Goal: Check status: Check status

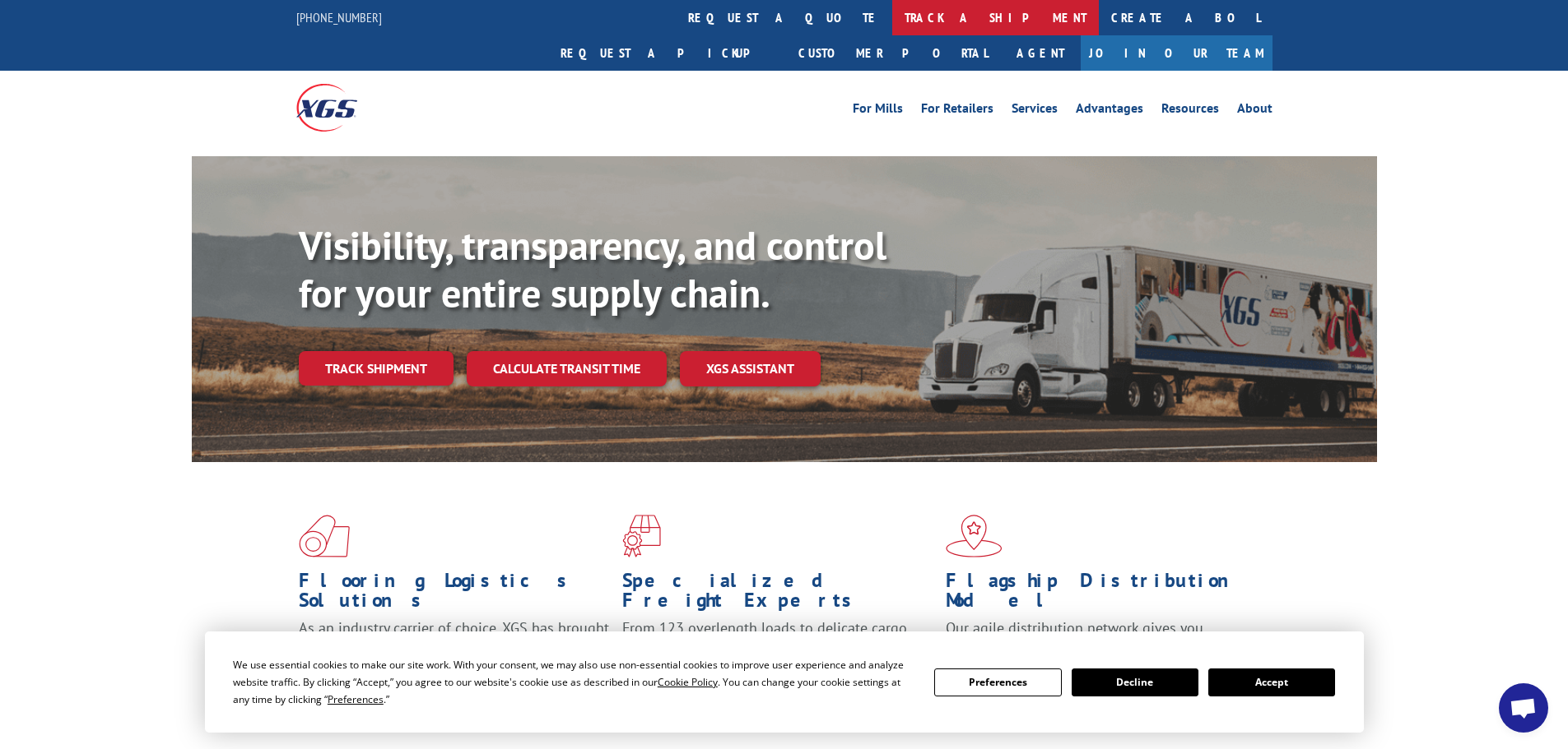
click at [893, 19] on link "track a shipment" at bounding box center [996, 18] width 207 height 35
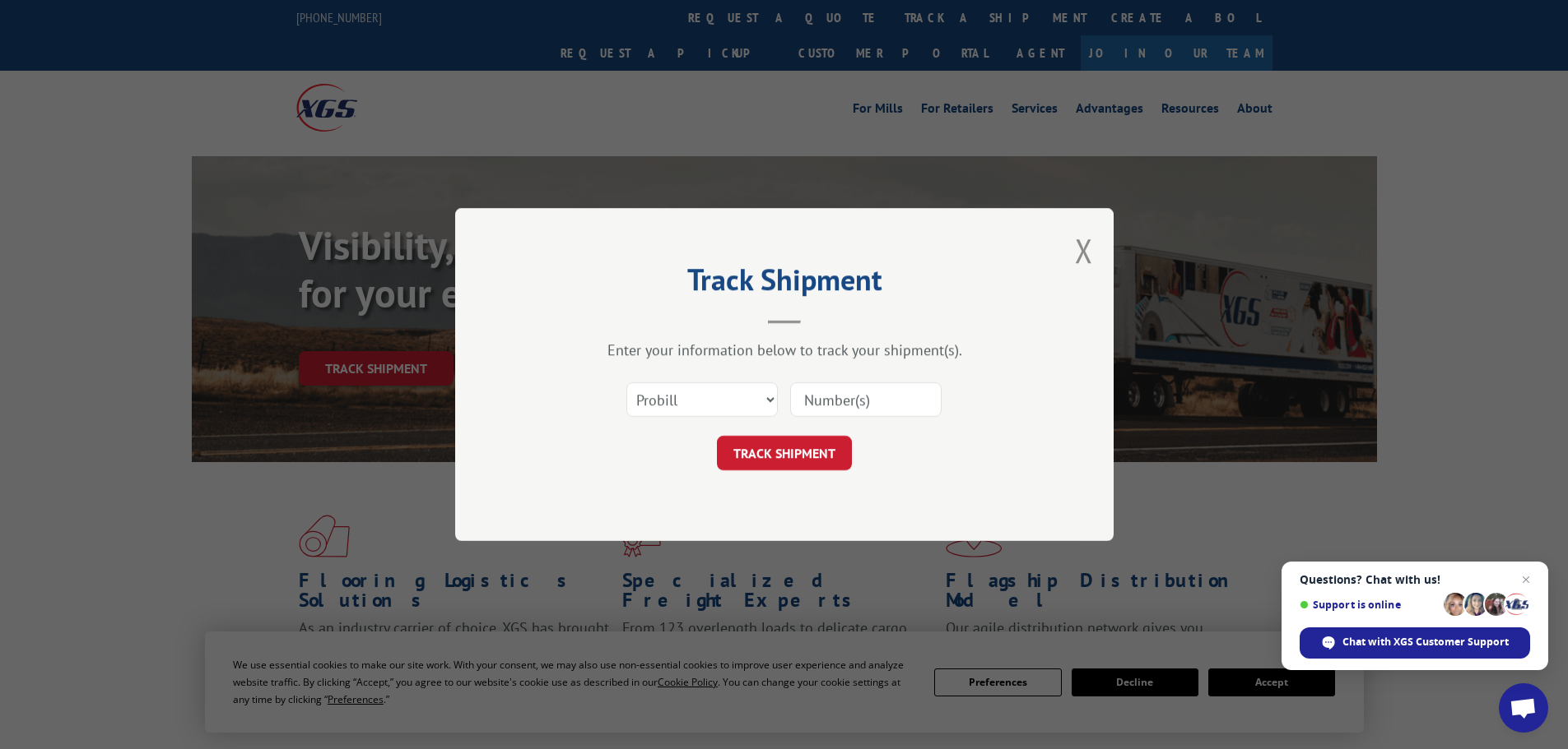
click at [878, 419] on div "Select category... Probill BOL PO" at bounding box center [784, 400] width 493 height 54
click at [880, 414] on input at bounding box center [866, 399] width 152 height 34
type input "17401828"
click button "TRACK SHIPMENT" at bounding box center [784, 453] width 135 height 34
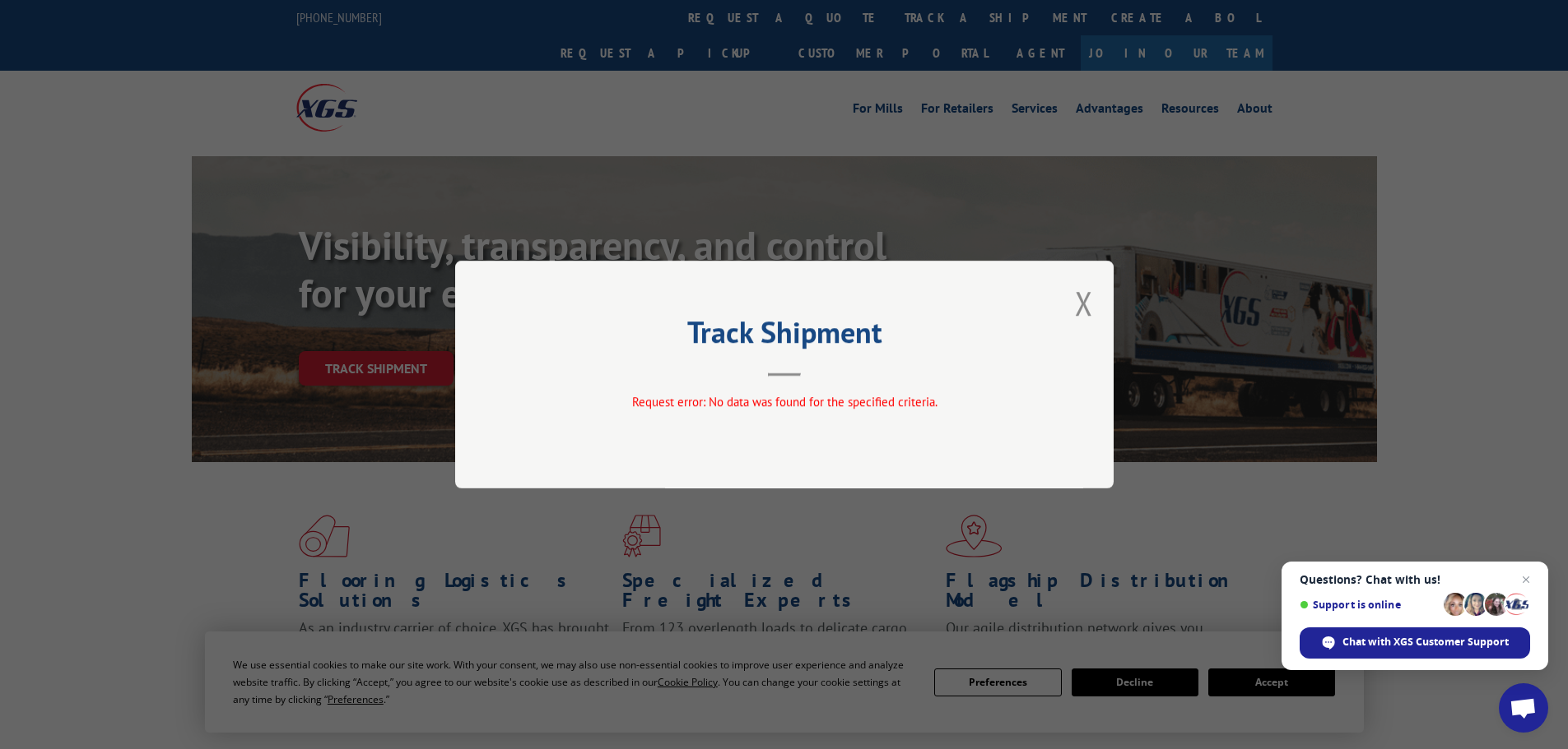
drag, startPoint x: 1088, startPoint y: 297, endPoint x: 990, endPoint y: 206, distance: 133.7
click at [1088, 298] on button "Close modal" at bounding box center [1084, 303] width 18 height 43
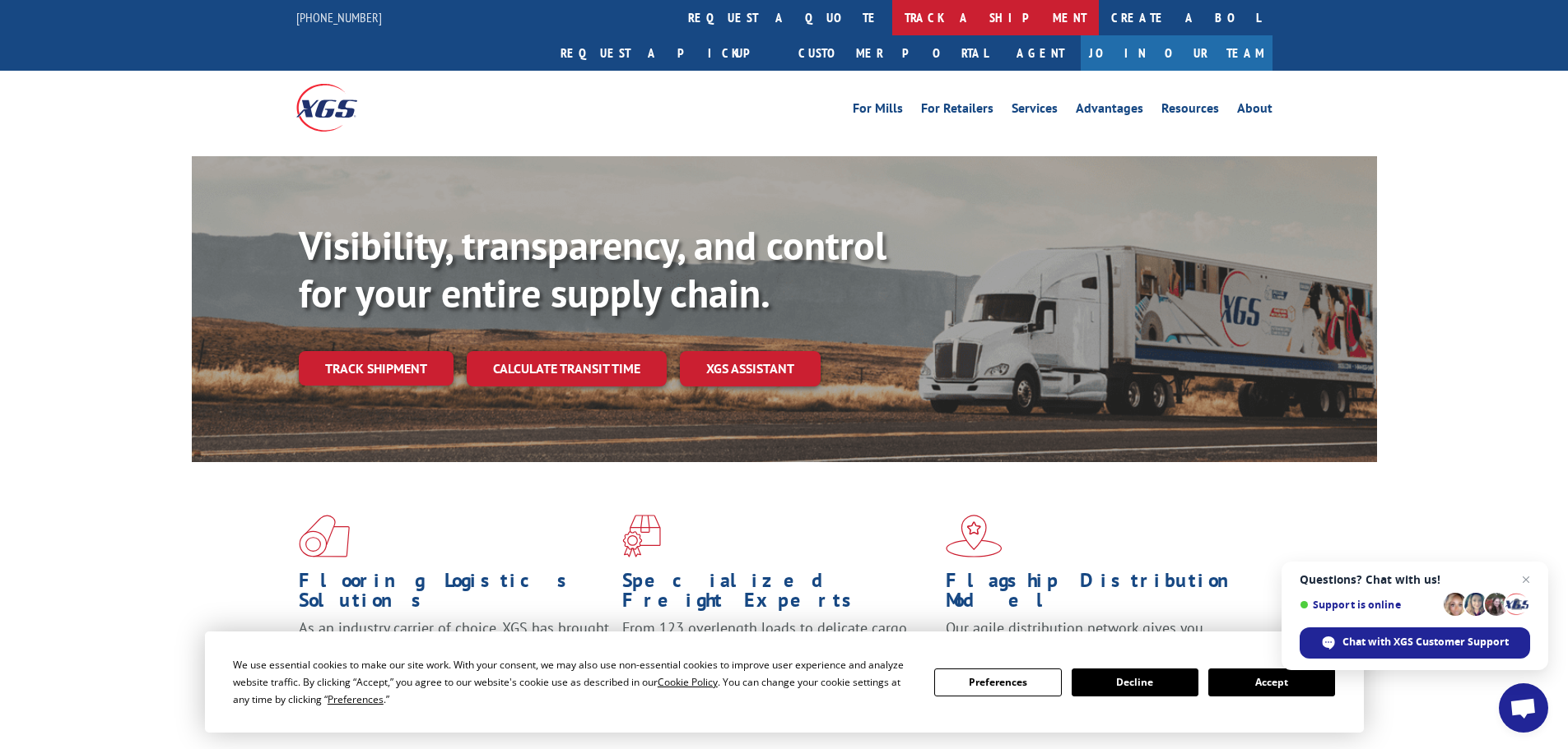
click at [893, 3] on link "track a shipment" at bounding box center [996, 18] width 207 height 35
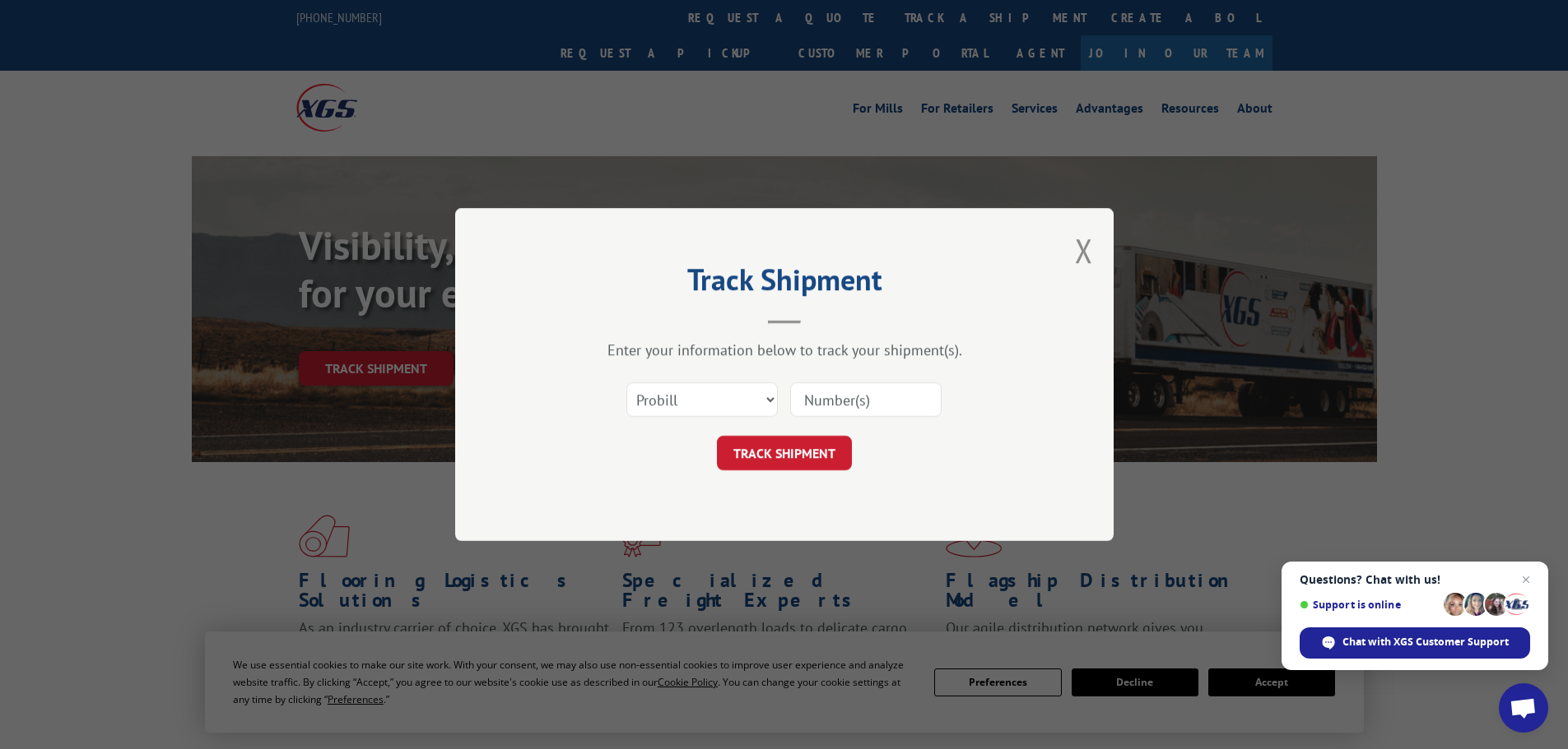
click at [856, 393] on input at bounding box center [866, 399] width 152 height 34
type input "17548223"
click button "TRACK SHIPMENT" at bounding box center [784, 453] width 135 height 34
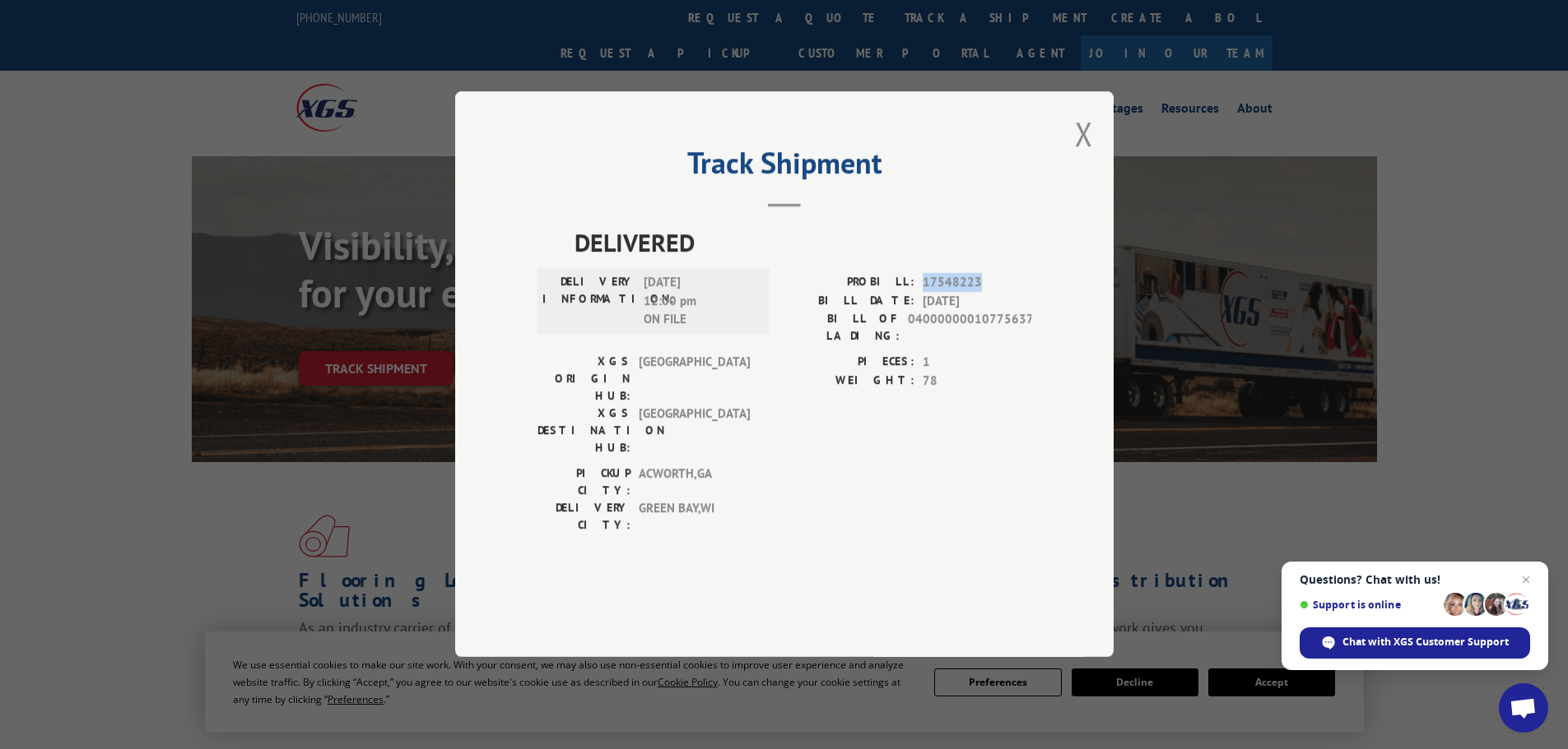
drag, startPoint x: 976, startPoint y: 320, endPoint x: 916, endPoint y: 324, distance: 60.1
click at [916, 293] on div "PROBILL: 17548223" at bounding box center [907, 284] width 247 height 18
copy div "17548223"
drag, startPoint x: 1032, startPoint y: 366, endPoint x: 912, endPoint y: 367, distance: 120.0
click at [912, 367] on div "Track Shipment DELIVERED DELIVERY INFORMATION: 08/19/2025 12:00 pm ON FILE PROB…" at bounding box center [784, 374] width 659 height 566
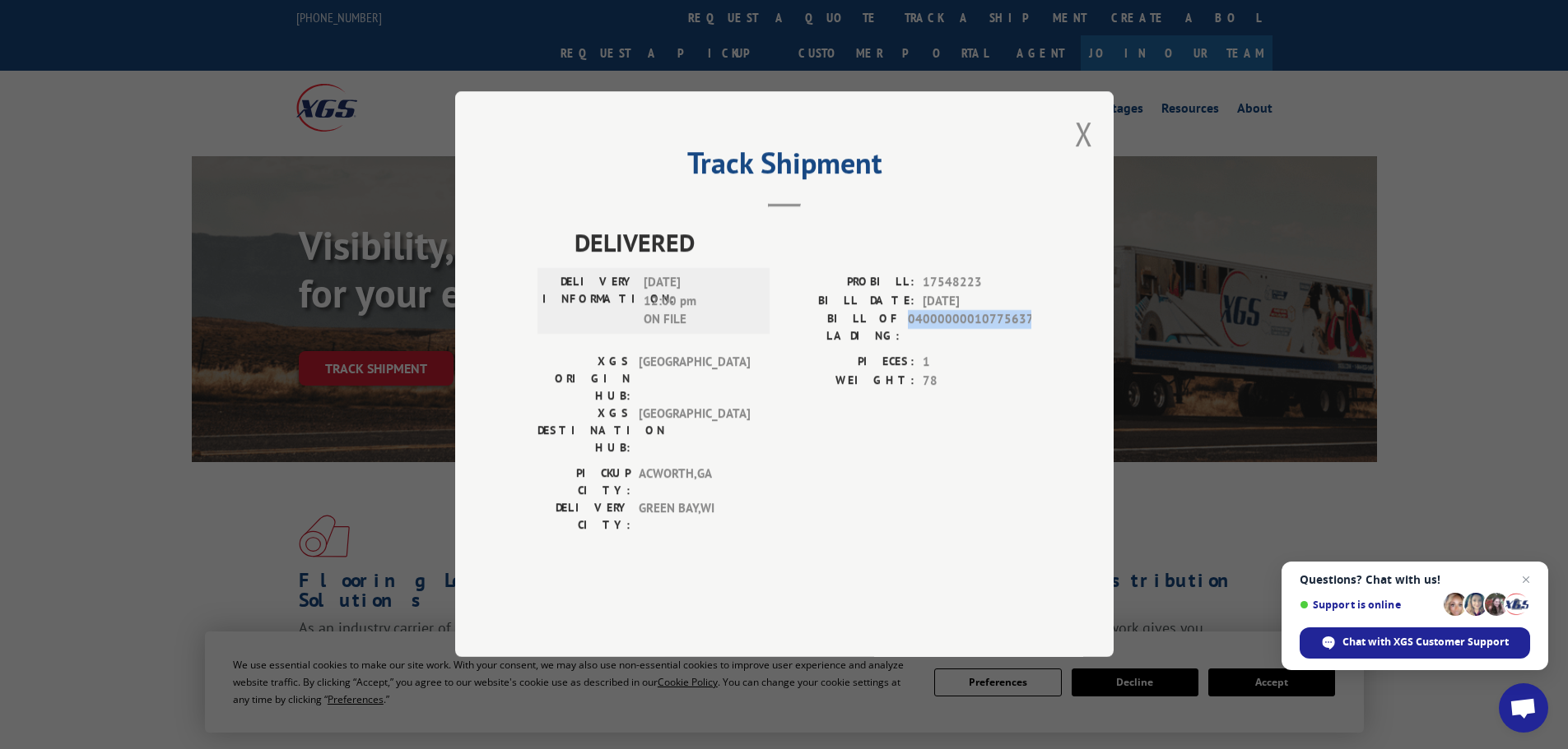
copy span "04000000010775637"
click at [1090, 155] on button "Close modal" at bounding box center [1084, 133] width 18 height 43
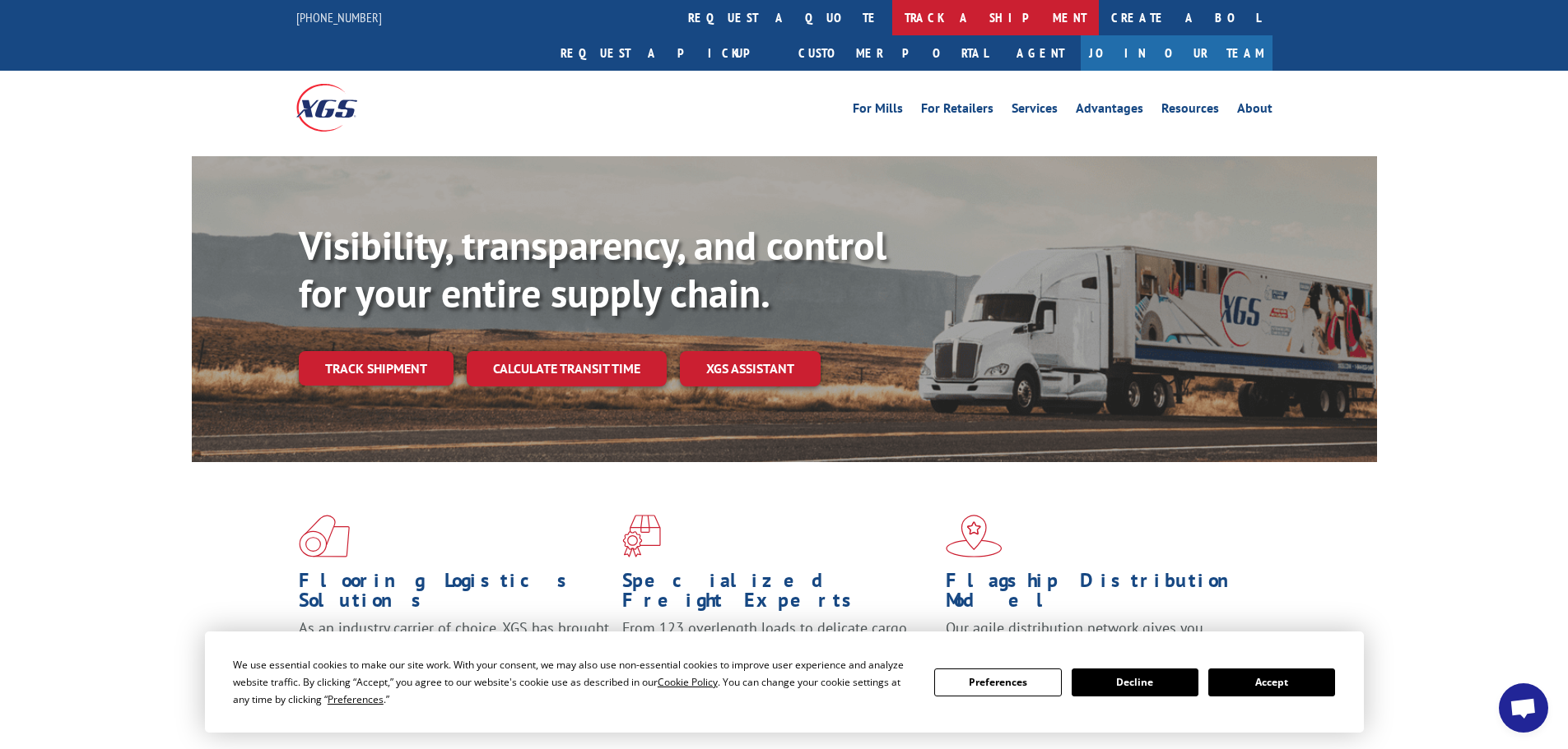
click at [893, 14] on link "track a shipment" at bounding box center [996, 18] width 207 height 35
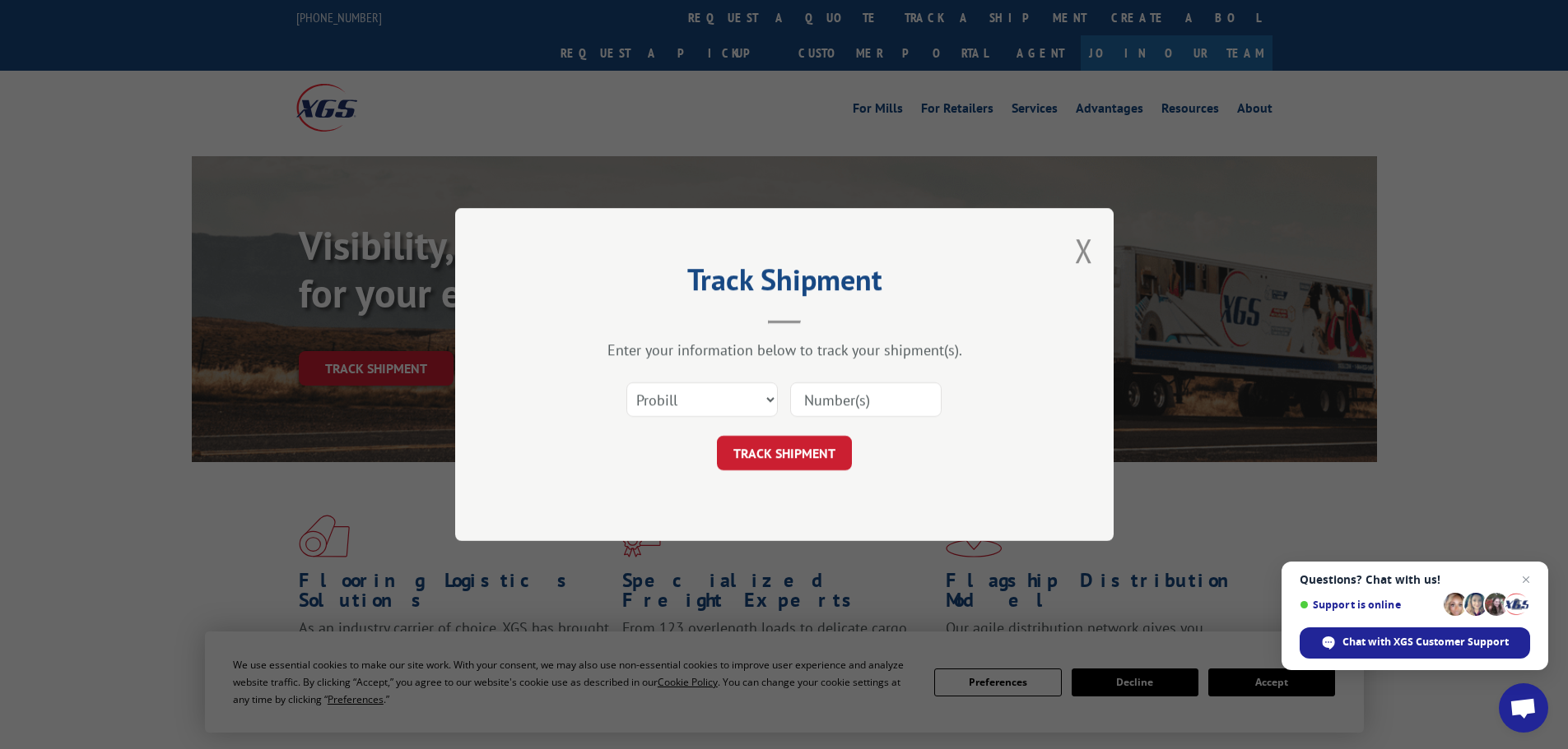
drag, startPoint x: 818, startPoint y: 389, endPoint x: 819, endPoint y: 397, distance: 8.1
click at [818, 389] on input at bounding box center [866, 399] width 152 height 34
paste input "17401828"
type input "17401828"
click at [796, 442] on button "TRACK SHIPMENT" at bounding box center [784, 453] width 135 height 34
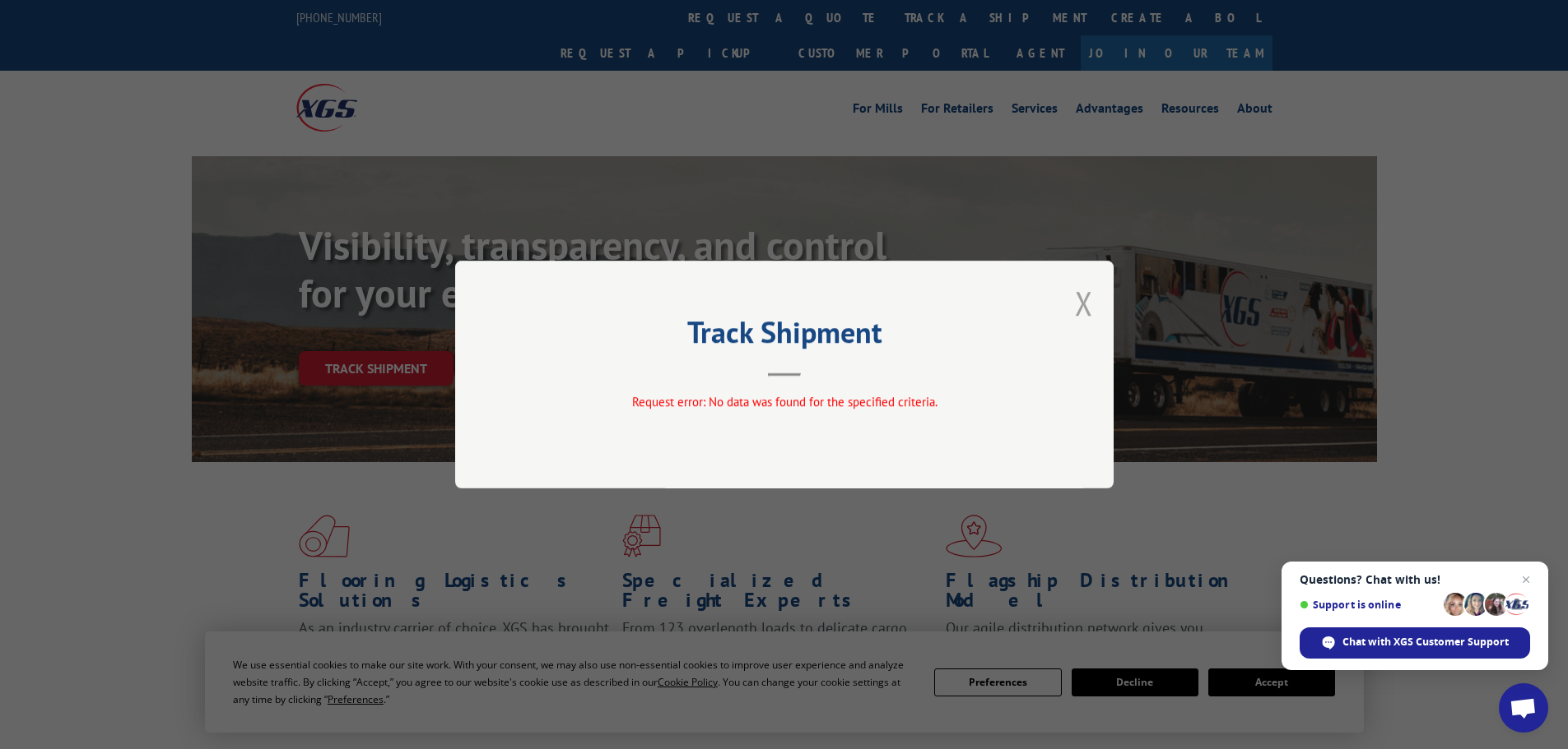
click at [1087, 306] on button "Close modal" at bounding box center [1084, 303] width 18 height 43
